Goal: Task Accomplishment & Management: Manage account settings

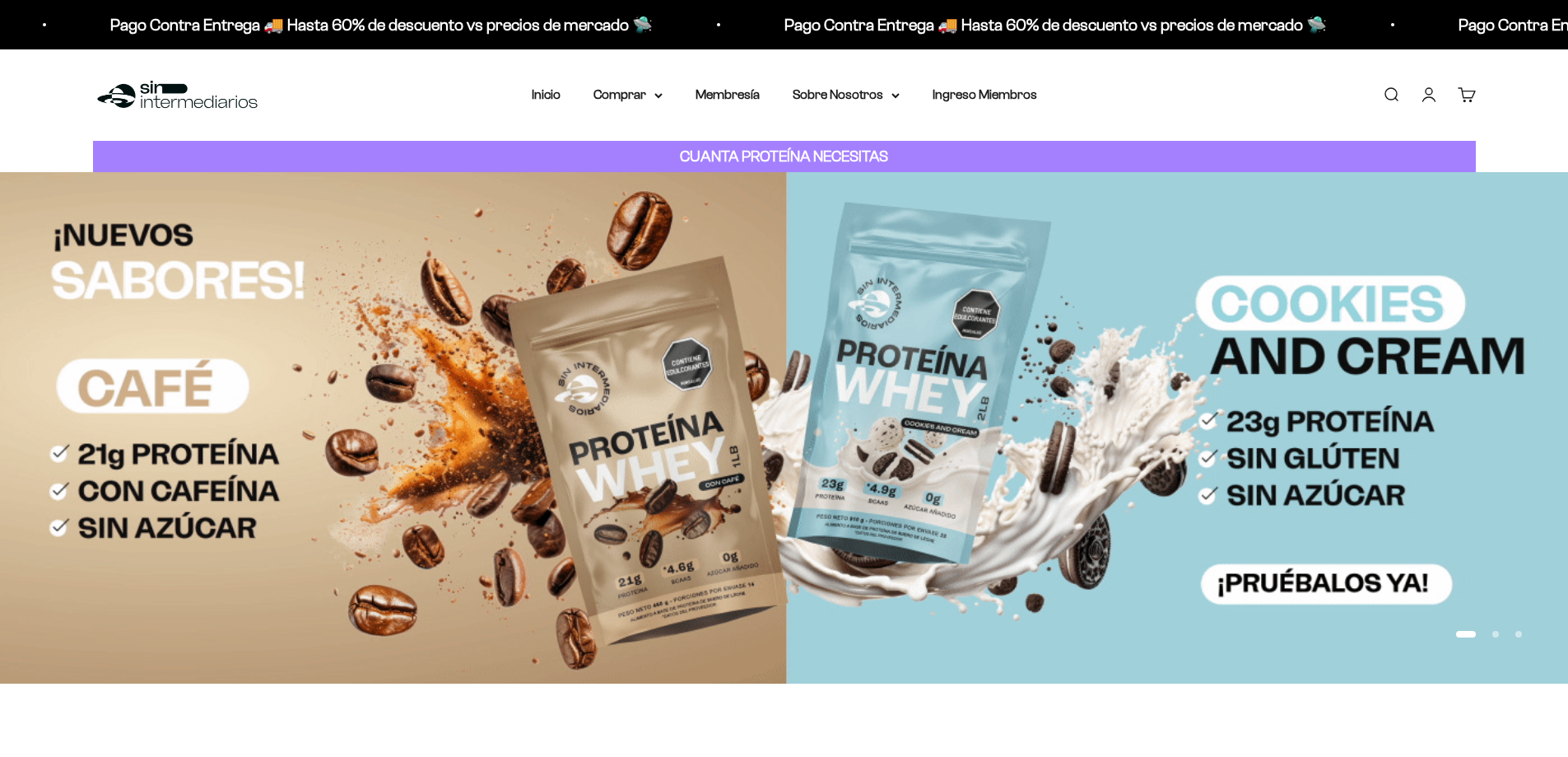
click at [1433, 92] on link "Iniciar sesión" at bounding box center [1428, 95] width 18 height 18
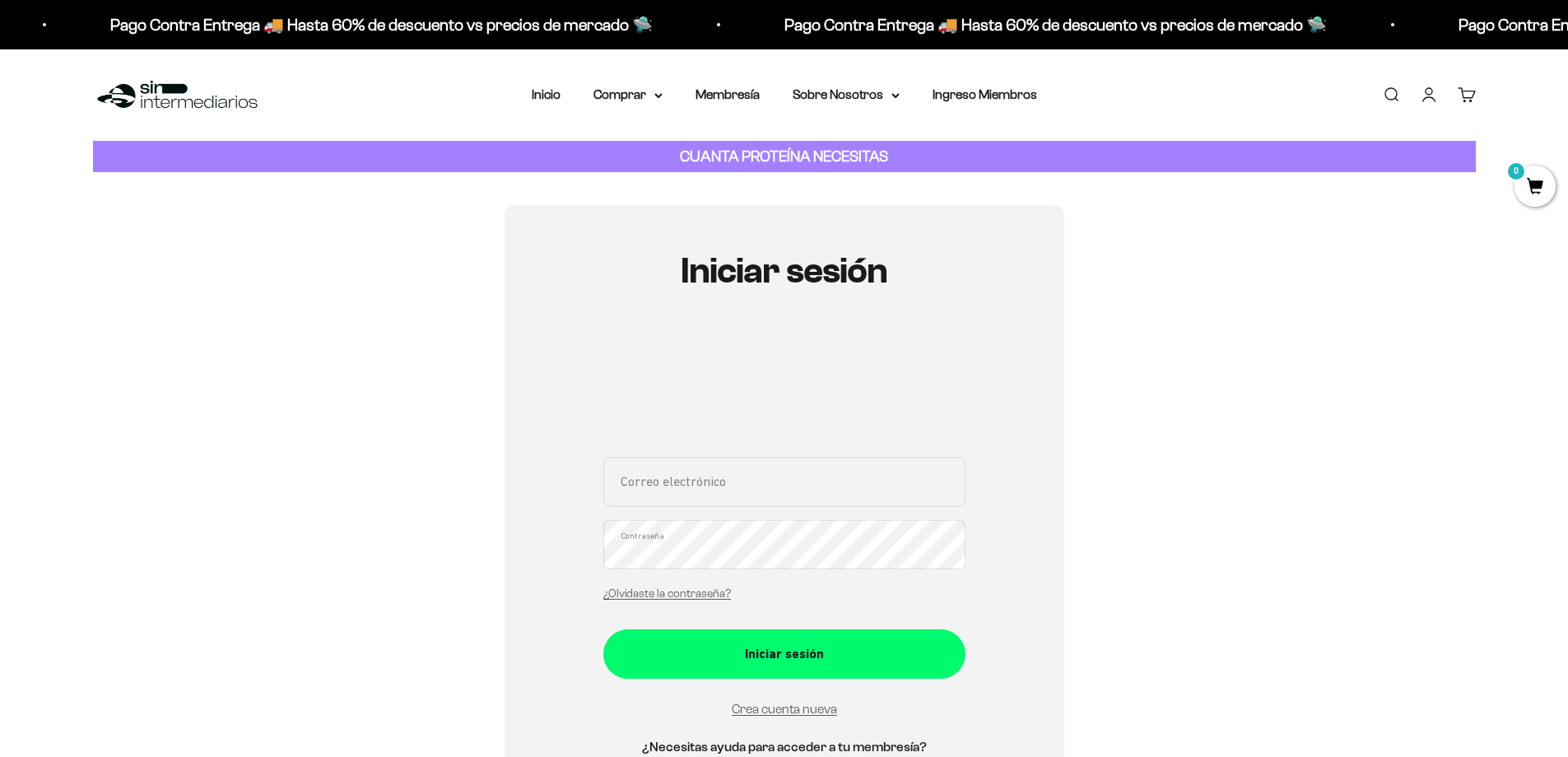
type input "[EMAIL_ADDRESS][DOMAIN_NAME]"
click at [464, 511] on div "Iniciar sesión maleja.bcoava@gmail.com Correo electrónico Contraseña ¿Olvidaste…" at bounding box center [784, 523] width 1382 height 635
click at [797, 486] on input "maleja.bcoava@gmail.com" at bounding box center [784, 481] width 362 height 49
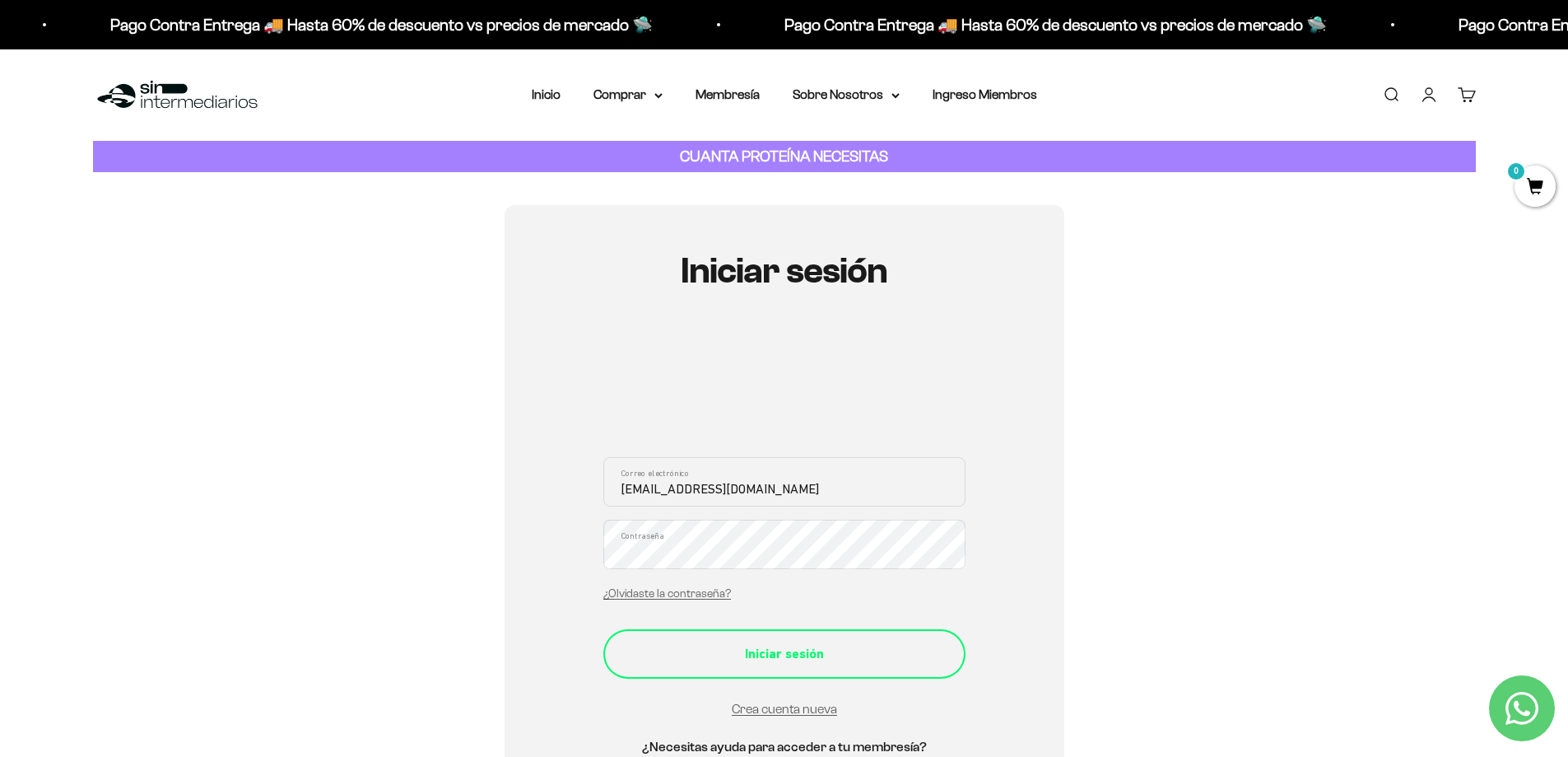
click at [841, 662] on div "Iniciar sesión" at bounding box center [784, 654] width 296 height 22
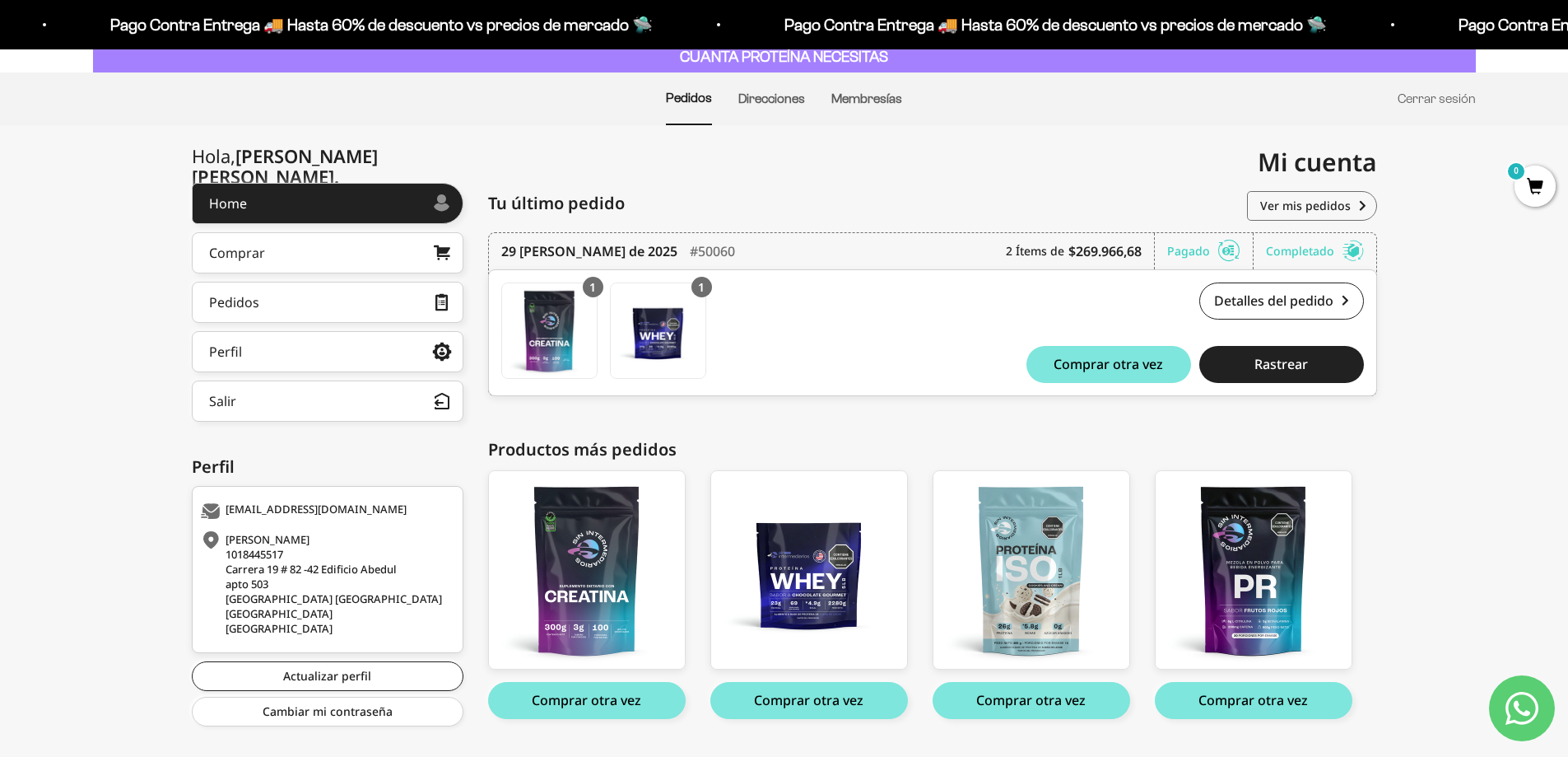
scroll to position [140, 0]
